Goal: Information Seeking & Learning: Learn about a topic

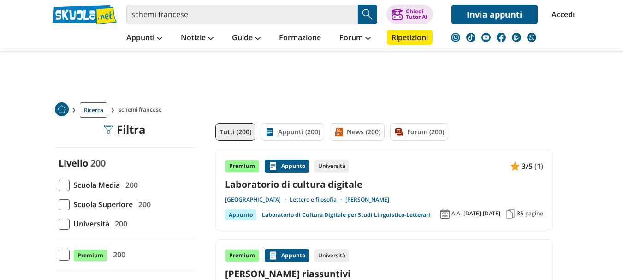
click at [98, 180] on span "Scuola Media" at bounding box center [95, 185] width 50 height 12
click at [59, 185] on input "Scuola Media 200" at bounding box center [59, 185] width 0 height 0
click at [66, 182] on span at bounding box center [64, 185] width 11 height 11
click at [59, 185] on input "Scuola Media 200" at bounding box center [59, 185] width 0 height 0
click at [82, 184] on span "Scuola Media" at bounding box center [95, 185] width 50 height 12
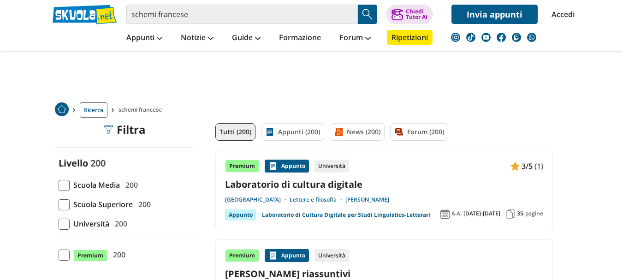
click at [59, 185] on input "Scuola Media 200" at bounding box center [59, 185] width 0 height 0
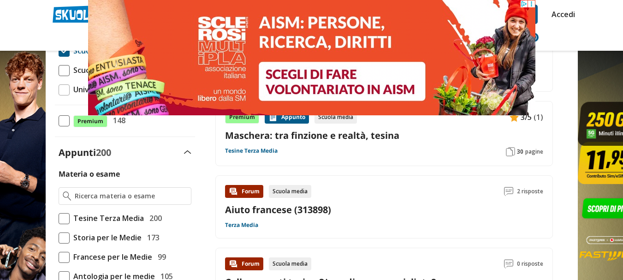
scroll to position [180, 0]
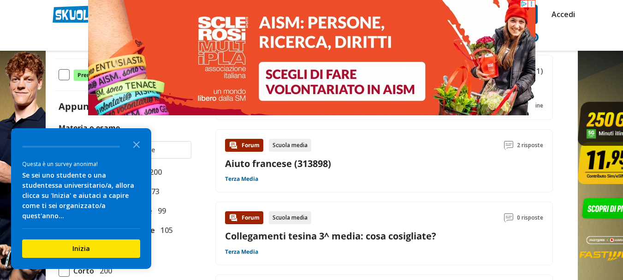
click at [604, 6] on header "schemi francese Trova un tutor esperto su questo argomento Chiedi Tutor AI" at bounding box center [311, 25] width 623 height 51
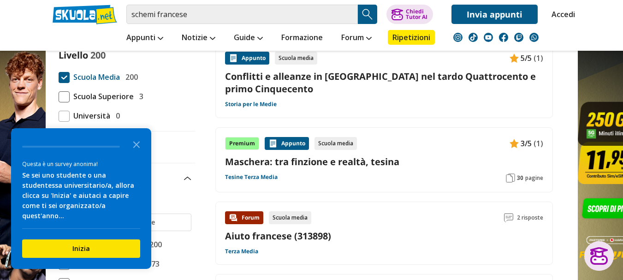
scroll to position [105, 0]
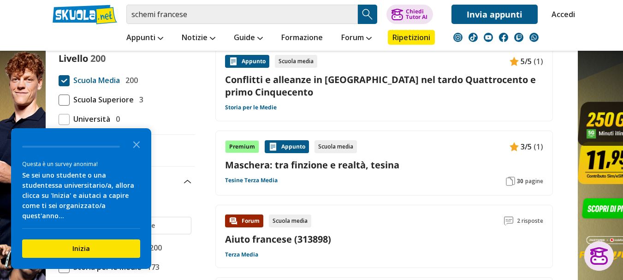
drag, startPoint x: 628, startPoint y: 53, endPoint x: 625, endPoint y: 42, distance: 11.0
click at [306, 218] on div "Scuola media" at bounding box center [290, 221] width 42 height 13
